Goal: Transaction & Acquisition: Download file/media

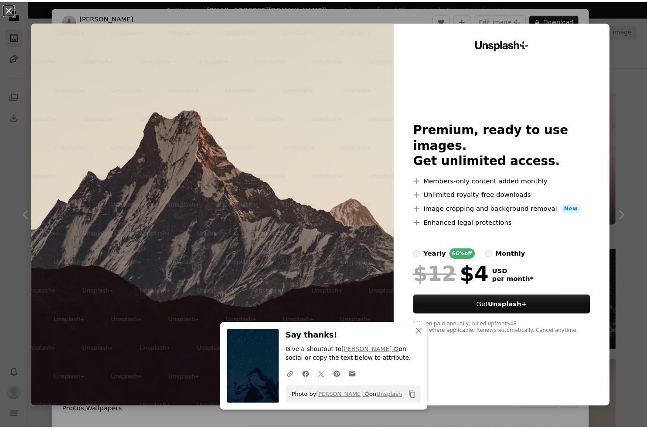
scroll to position [305, 0]
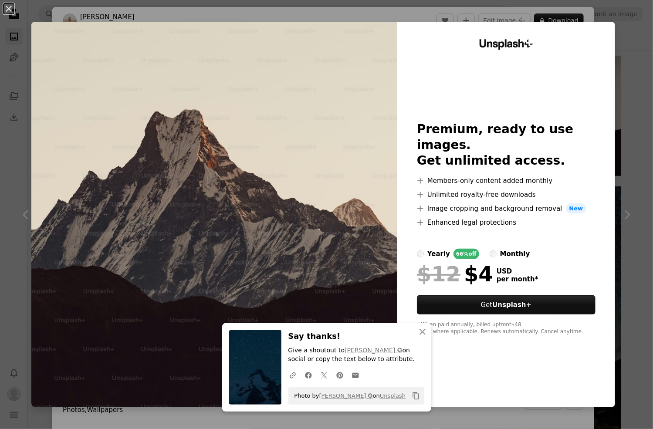
click at [625, 39] on div "An X shape An X shape Close Say thanks! Give a shoutout to [PERSON_NAME] ✪ on s…" at bounding box center [326, 214] width 653 height 429
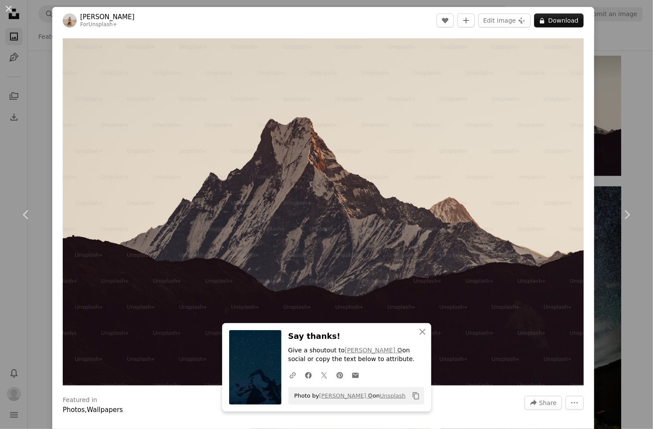
click at [600, 37] on div "An X shape Chevron left Chevron right An X shape Close Say thanks! Give a shout…" at bounding box center [326, 214] width 653 height 429
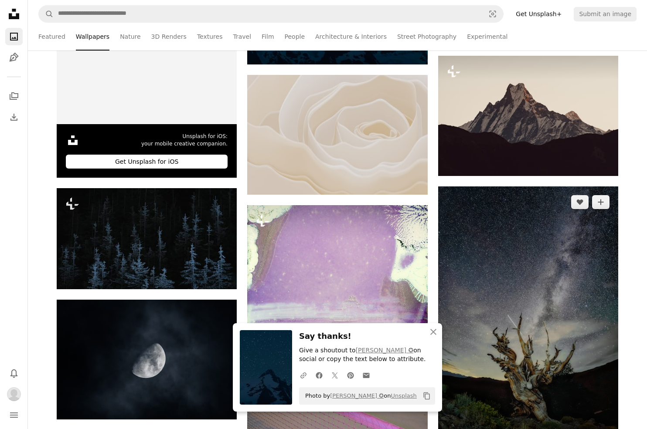
scroll to position [523, 0]
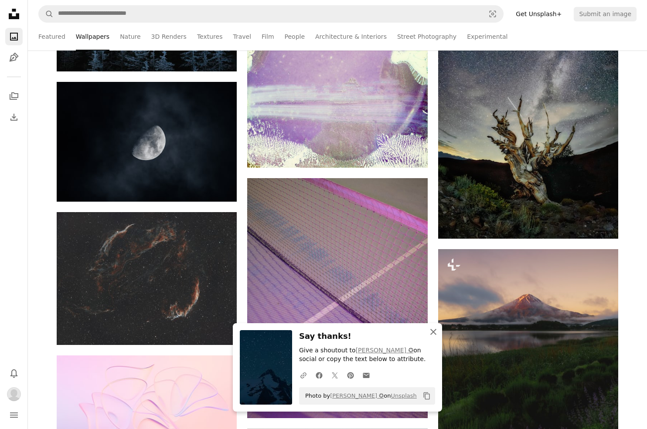
click at [436, 330] on icon "An X shape" at bounding box center [433, 332] width 10 height 10
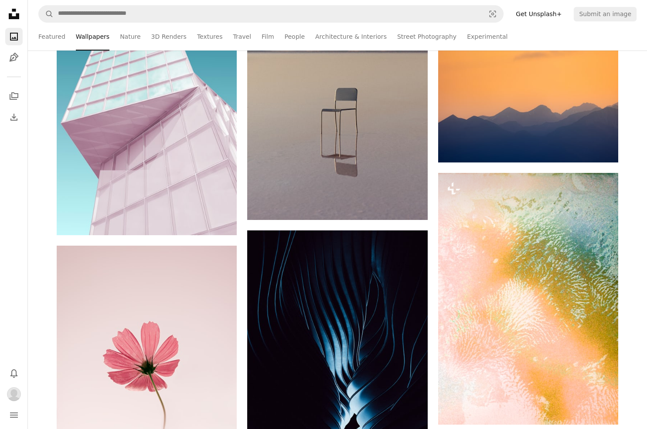
scroll to position [872, 0]
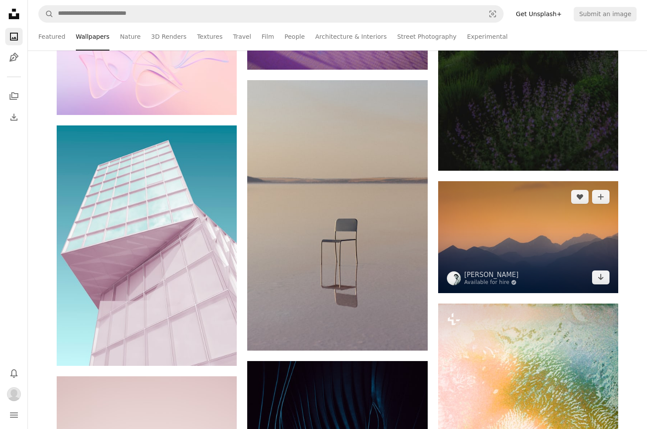
click at [537, 217] on img at bounding box center [528, 237] width 180 height 112
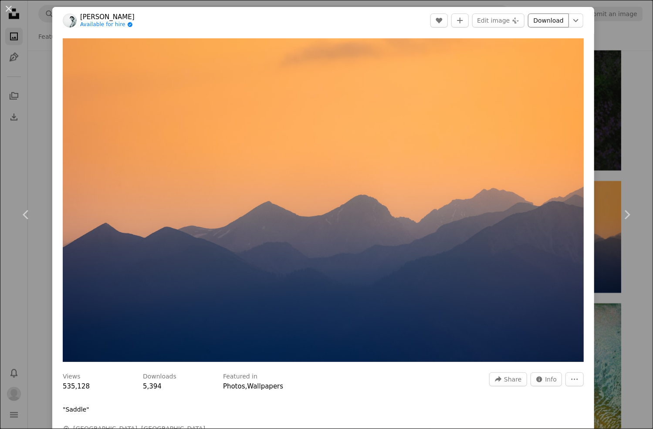
click at [542, 18] on link "Download" at bounding box center [548, 21] width 41 height 14
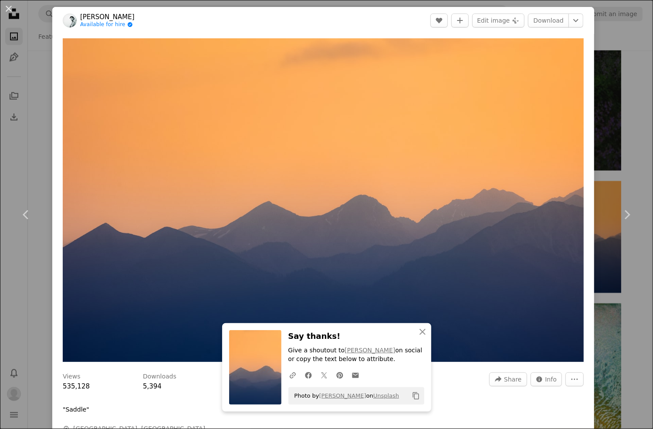
click at [585, 168] on div "Zoom in" at bounding box center [323, 200] width 542 height 333
click at [635, 209] on link "Chevron right" at bounding box center [627, 215] width 52 height 84
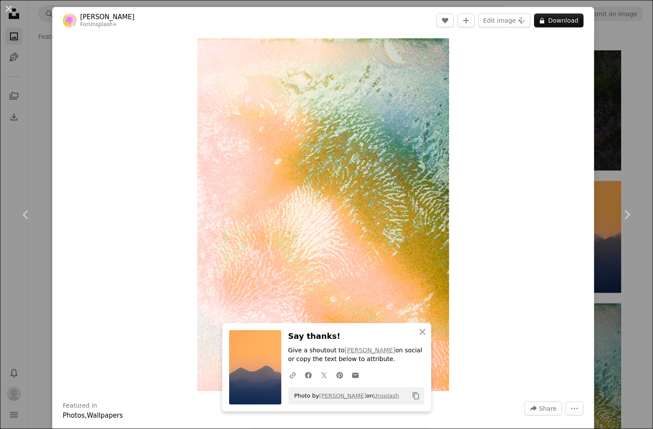
click at [596, 277] on div "An X shape Chevron left Chevron right An X shape Close Say thanks! Give a shout…" at bounding box center [326, 214] width 653 height 429
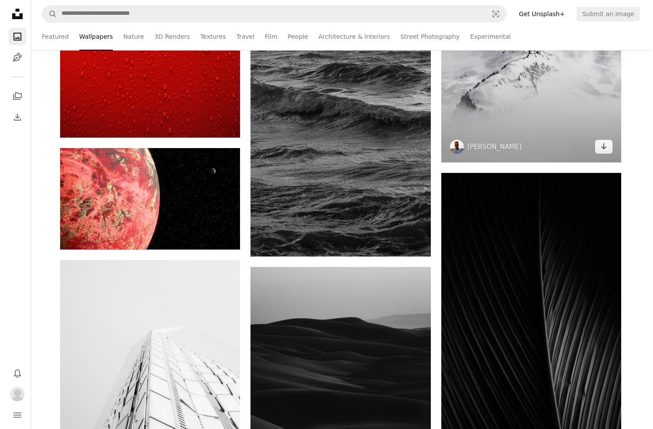
scroll to position [2354, 0]
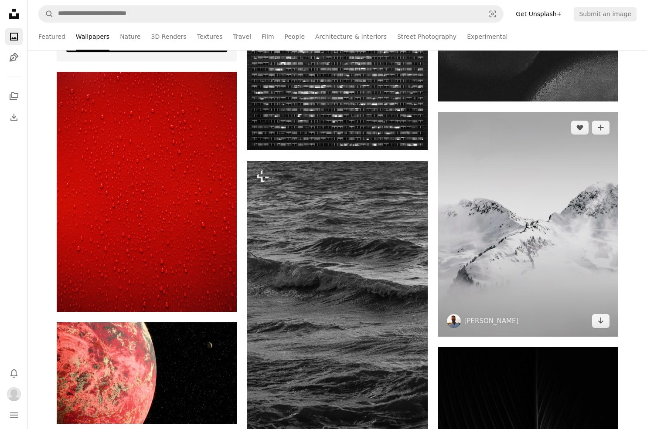
click at [517, 254] on img at bounding box center [528, 224] width 180 height 225
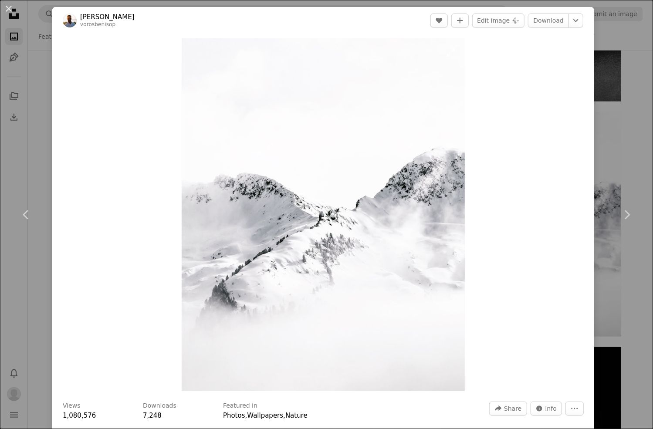
click at [398, 189] on img "Zoom in on this image" at bounding box center [323, 214] width 283 height 353
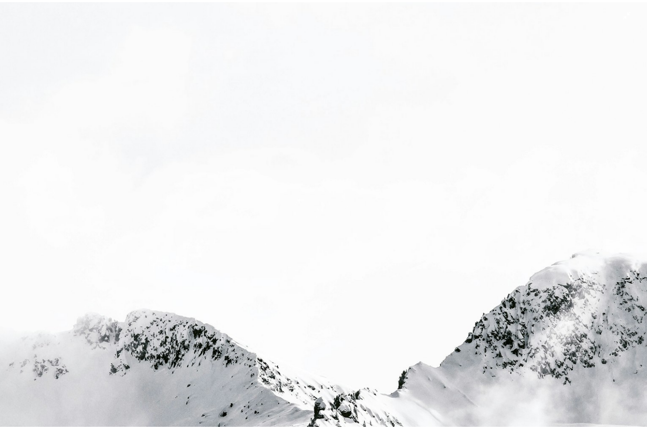
scroll to position [185, 0]
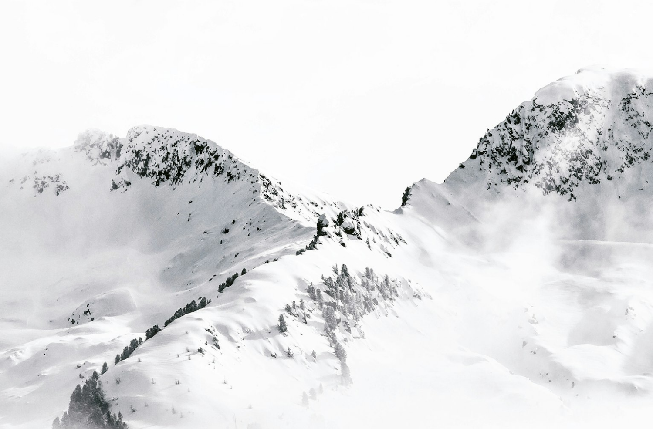
click at [511, 231] on img "Zoom out on this image" at bounding box center [327, 222] width 654 height 816
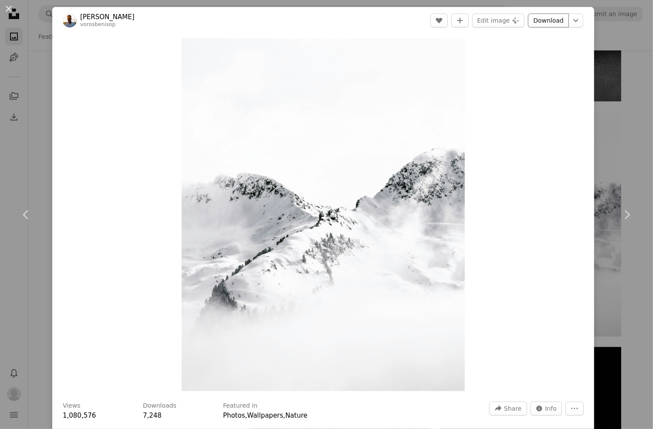
click at [544, 24] on link "Download" at bounding box center [548, 21] width 41 height 14
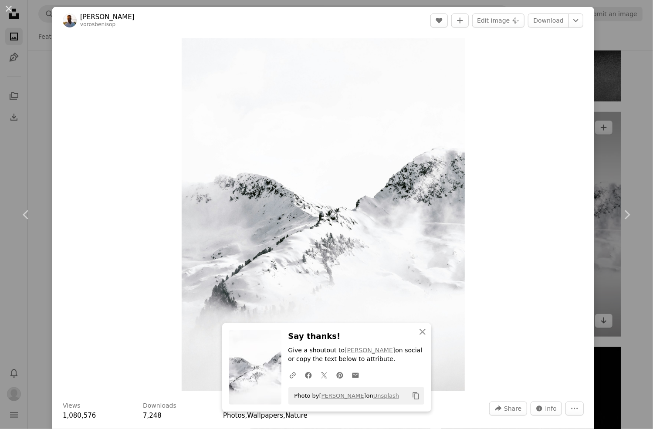
click at [605, 138] on div "An X shape Chevron left Chevron right An X shape Close Say thanks! Give a shout…" at bounding box center [326, 214] width 653 height 429
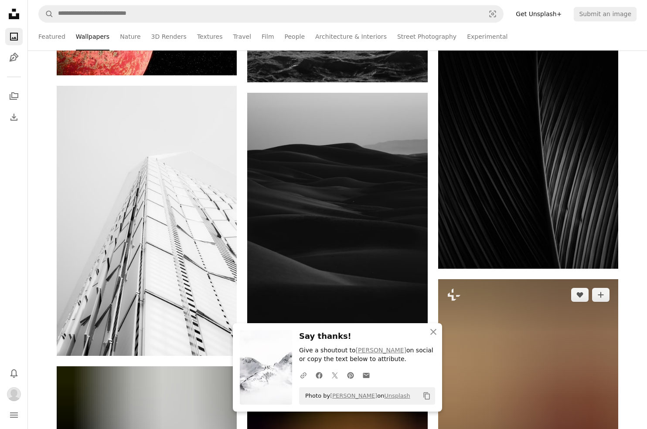
scroll to position [2877, 0]
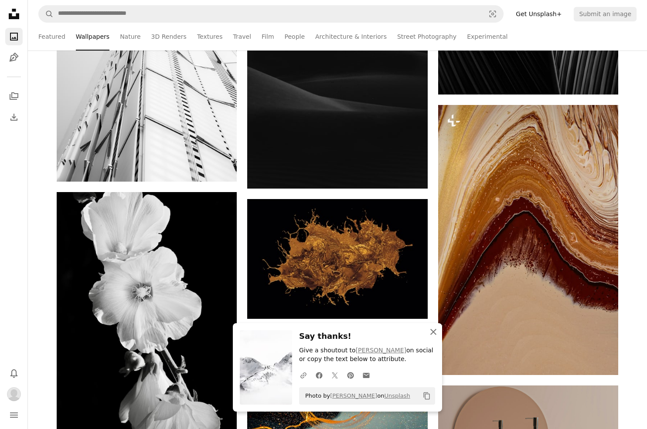
click at [431, 334] on icon "An X shape" at bounding box center [433, 332] width 10 height 10
